Goal: Transaction & Acquisition: Purchase product/service

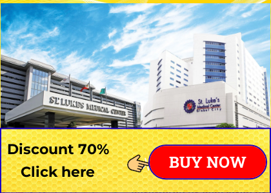
scroll to position [85, 0]
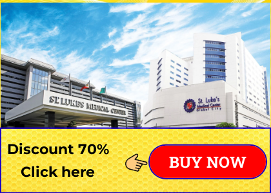
click at [224, 160] on p "BUY NOW" at bounding box center [208, 161] width 116 height 32
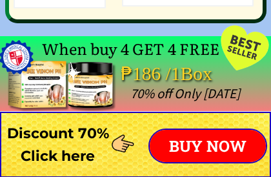
scroll to position [10101, 0]
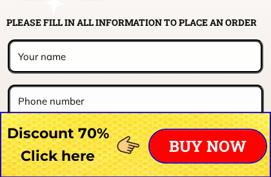
scroll to position [10213, 0]
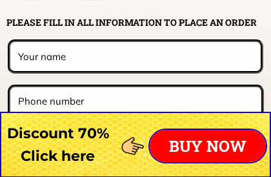
click at [218, 68] on input "text" at bounding box center [135, 56] width 241 height 28
click at [222, 70] on input "text" at bounding box center [135, 56] width 241 height 28
click at [218, 70] on input "text" at bounding box center [135, 56] width 241 height 28
click at [177, 69] on input "text" at bounding box center [135, 56] width 241 height 28
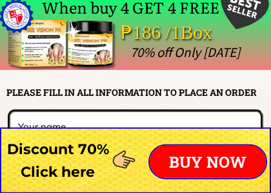
scroll to position [10144, 0]
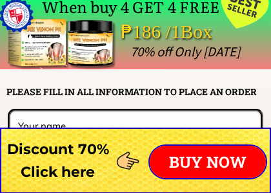
click at [184, 140] on div at bounding box center [135, 160] width 271 height 66
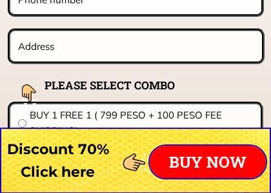
scroll to position [10321, 0]
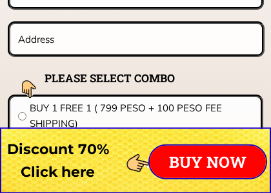
click at [202, 87] on form "FINISH ORDER BEE VENOM STLUKE 38/85 B/C 40/90 B/C 42/95 B/C 44/100 B/C 46/105 B…" at bounding box center [55, 95] width 419 height 329
click at [203, 87] on form "FINISH ORDER BEE VENOM STLUKE 38/85 B/C 40/90 B/C 42/95 B/C 44/100 B/C 46/105 B…" at bounding box center [55, 95] width 419 height 329
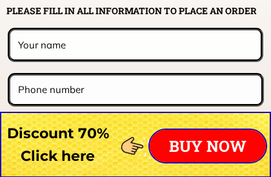
click at [202, 85] on input "tel" at bounding box center [136, 90] width 242 height 28
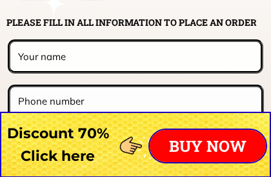
click at [209, 70] on input "text" at bounding box center [135, 56] width 241 height 28
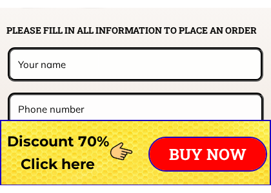
scroll to position [10212, 0]
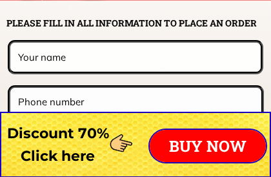
click at [235, 61] on input "text" at bounding box center [135, 57] width 241 height 28
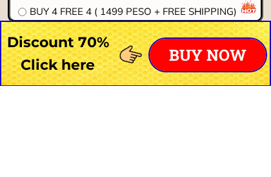
scroll to position [10509, 0]
